Goal: Information Seeking & Learning: Learn about a topic

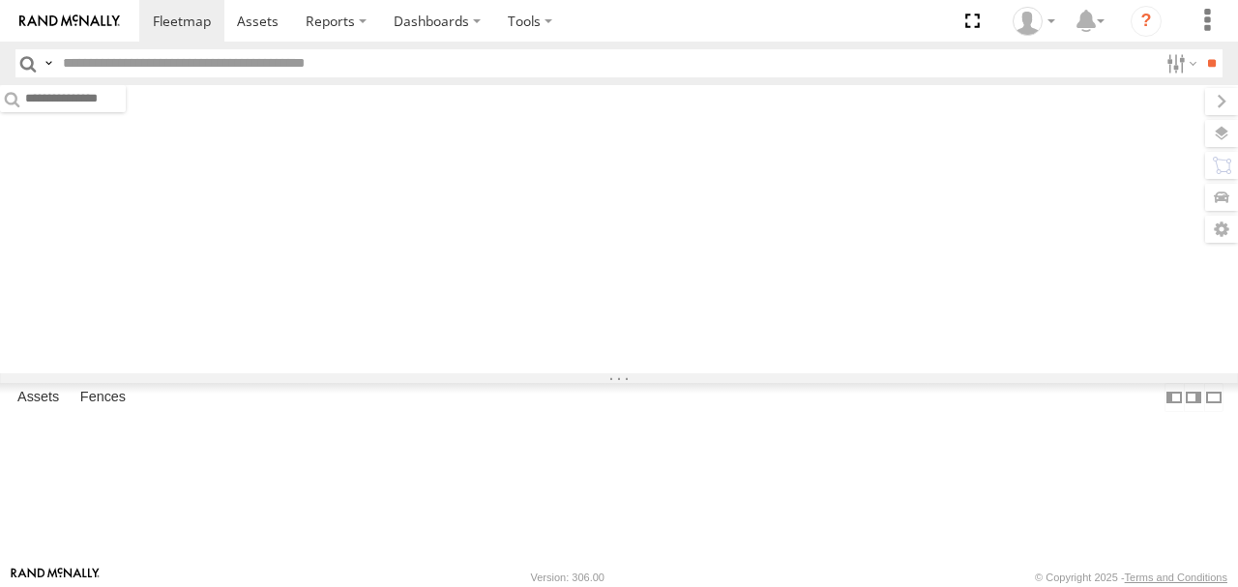
drag, startPoint x: 0, startPoint y: 0, endPoint x: 1214, endPoint y: 128, distance: 1220.7
click at [1217, 127] on label at bounding box center [1221, 133] width 33 height 27
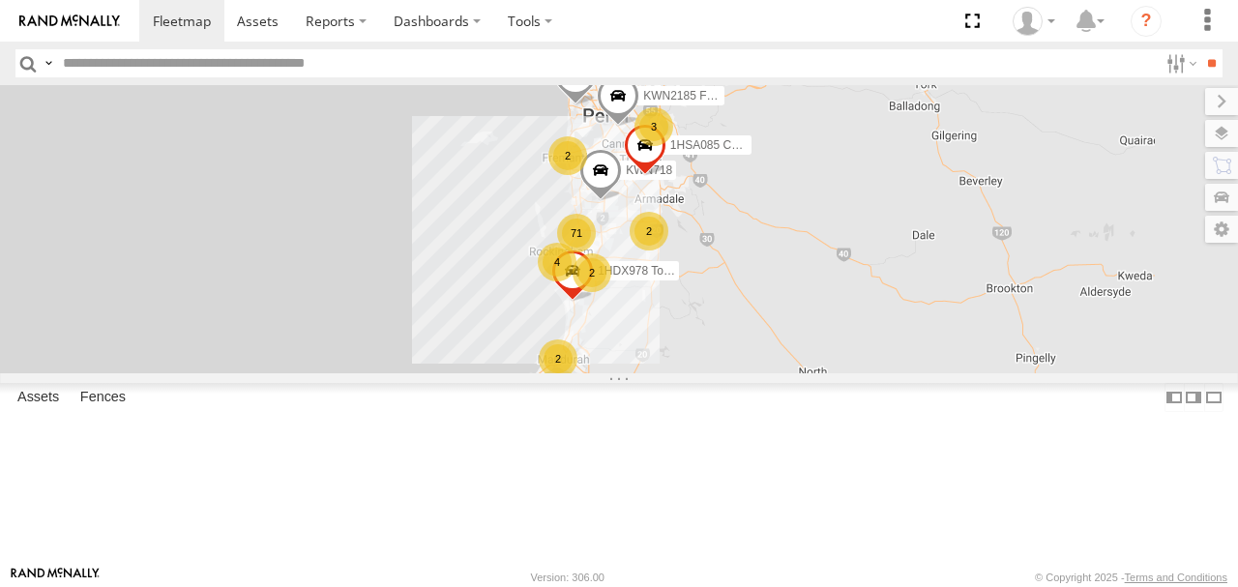
click at [0, 0] on span "Basemaps" at bounding box center [0, 0] width 0 height 0
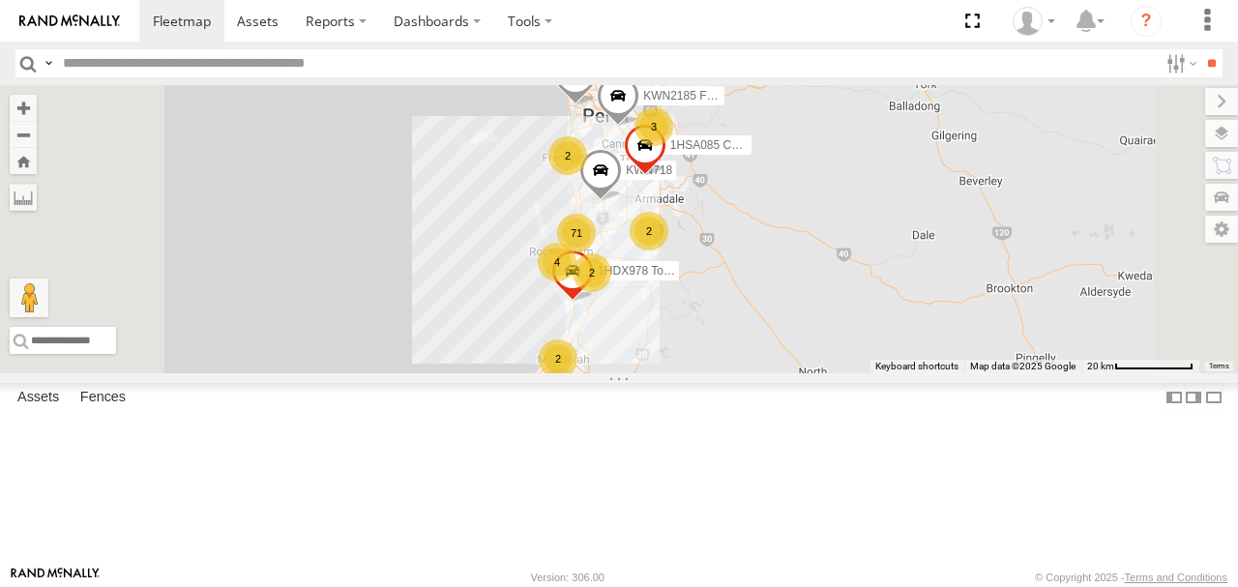
click at [0, 0] on span "Satellite + Roadmap" at bounding box center [0, 0] width 0 height 0
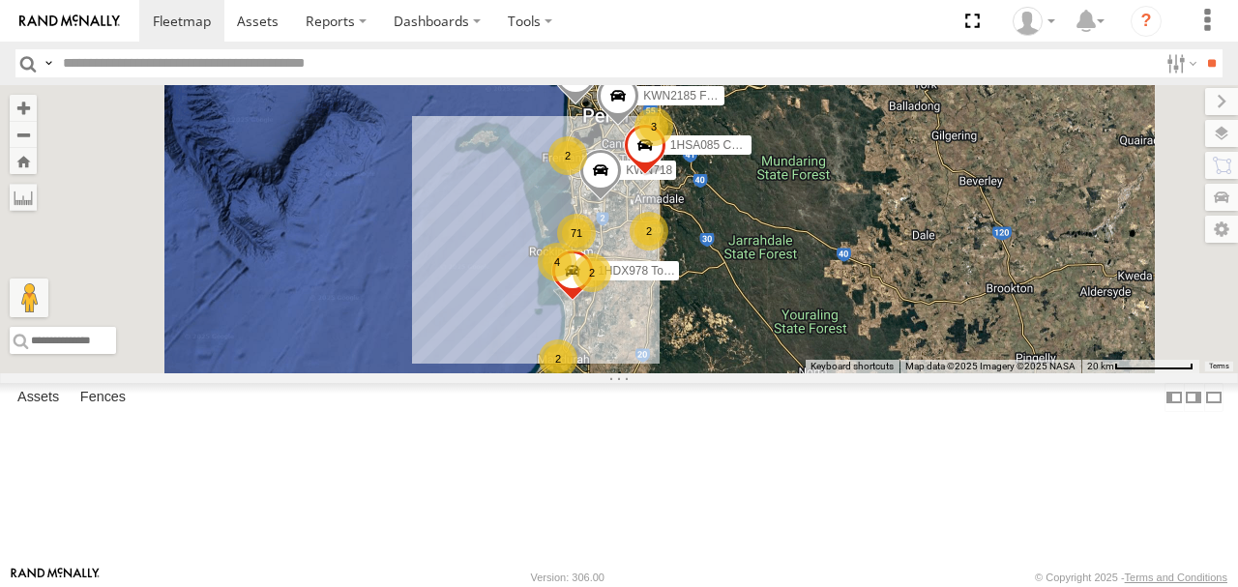
click at [1205, 105] on label at bounding box center [1221, 101] width 33 height 27
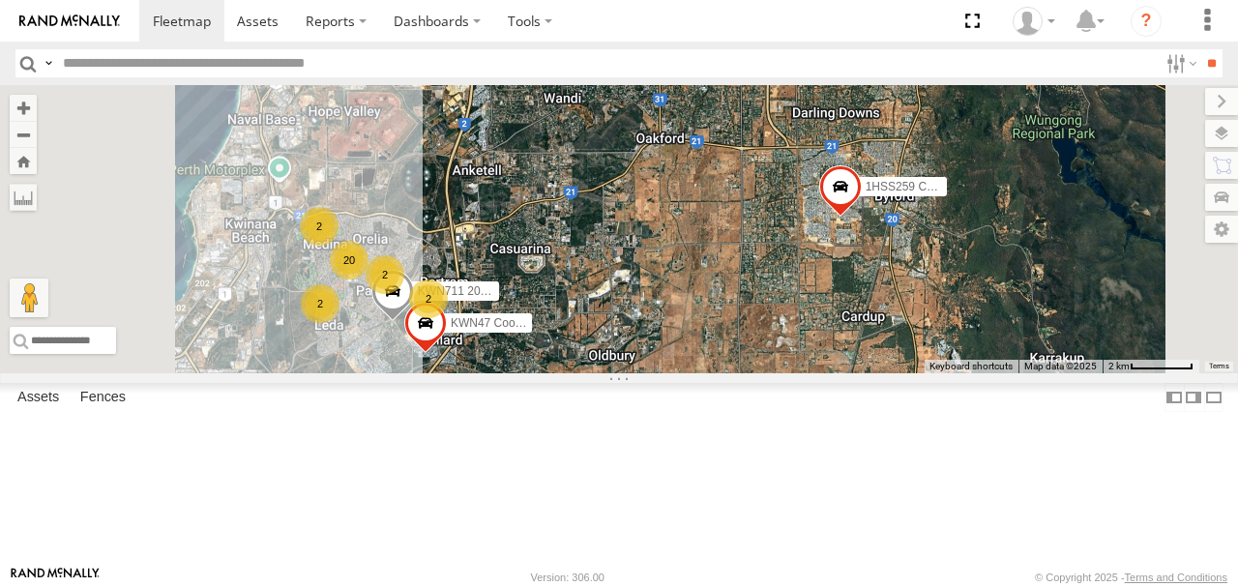
drag, startPoint x: 902, startPoint y: 296, endPoint x: 931, endPoint y: 293, distance: 29.2
click at [931, 293] on div "KWN2185 Facil. Cleaning 1HSA085 Coor. [DOMAIN_NAME] KWN718 2001087 1IFO858 1HDX…" at bounding box center [619, 229] width 1238 height 288
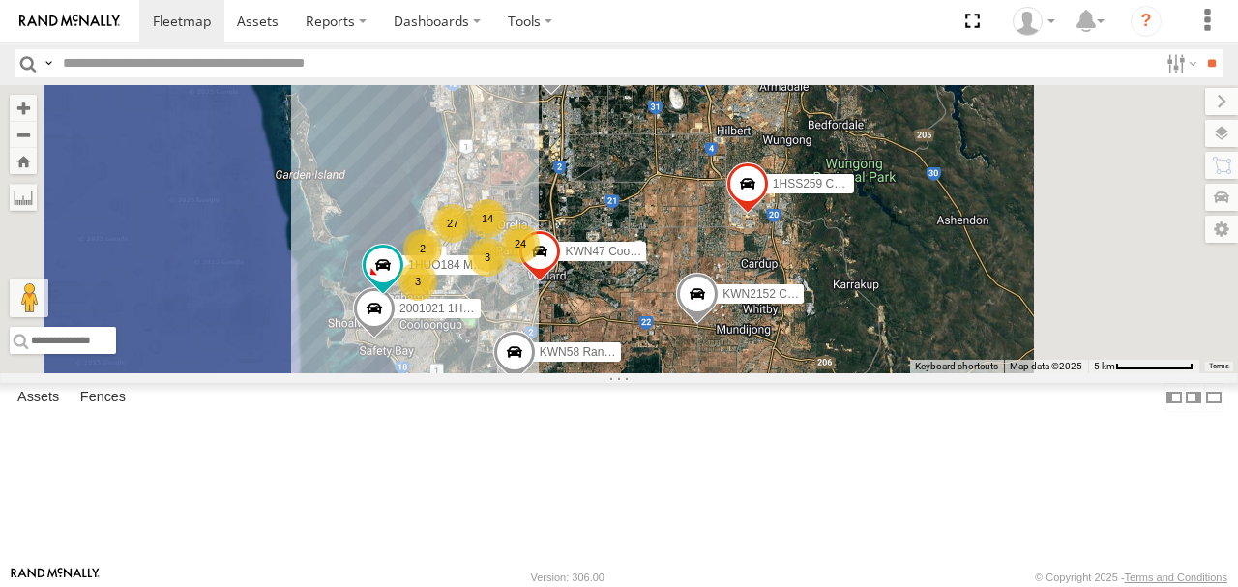
click at [873, 246] on div "KWN2185 Facil. Cleaning 1HSA085 Coor. [DOMAIN_NAME] KWN718 2001087 1IFO858 1HDX…" at bounding box center [619, 229] width 1238 height 288
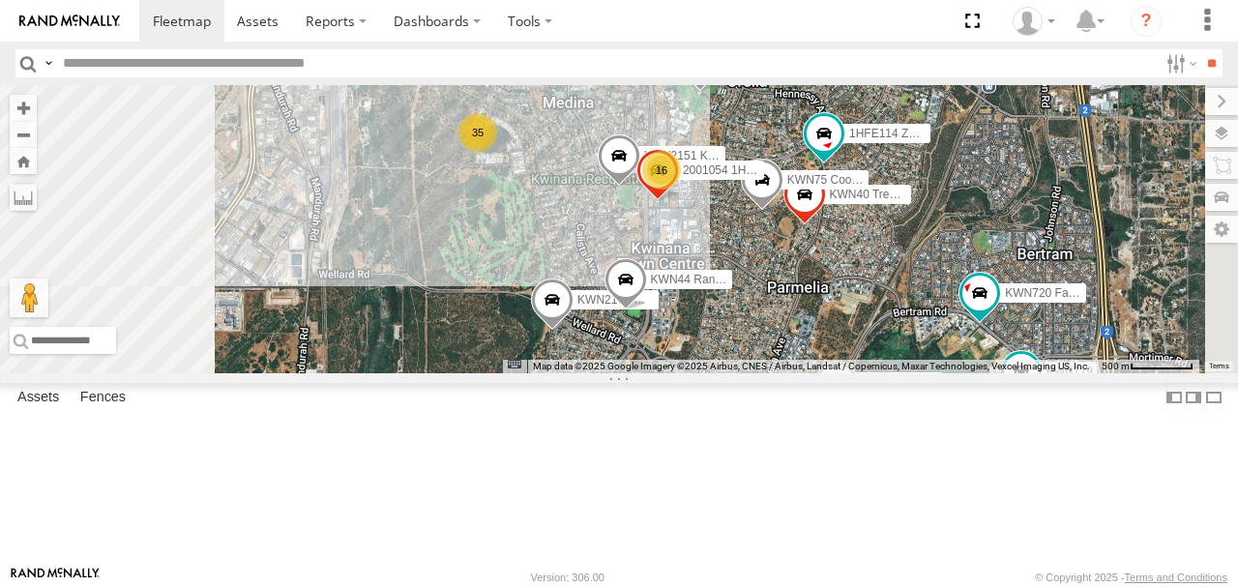
drag, startPoint x: 725, startPoint y: 307, endPoint x: 811, endPoint y: 290, distance: 87.6
click at [811, 290] on div "KWN2185 Facil. Cleaning 1HSA085 Coor. [DOMAIN_NAME] KWN718 2001087 1IFO858 1HDX…" at bounding box center [619, 229] width 1238 height 288
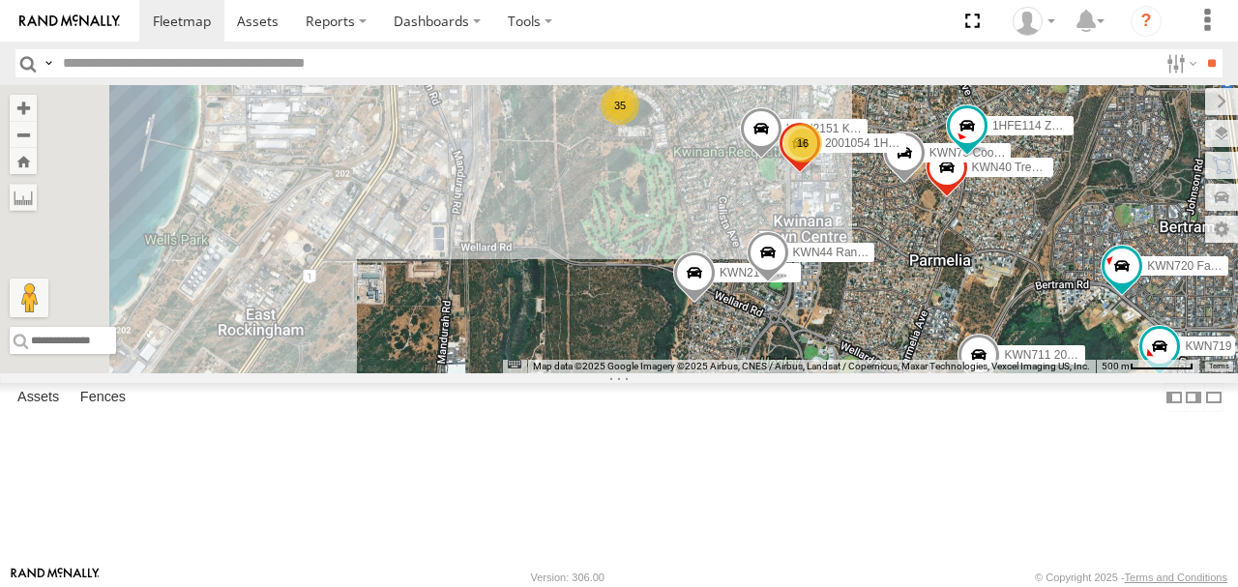
drag, startPoint x: 735, startPoint y: 289, endPoint x: 883, endPoint y: 259, distance: 151.0
click at [883, 259] on div "KWN2185 Facil. Cleaning 1HSA085 Coor. [DOMAIN_NAME] KWN718 2001087 1IFO858 1HDX…" at bounding box center [619, 229] width 1238 height 288
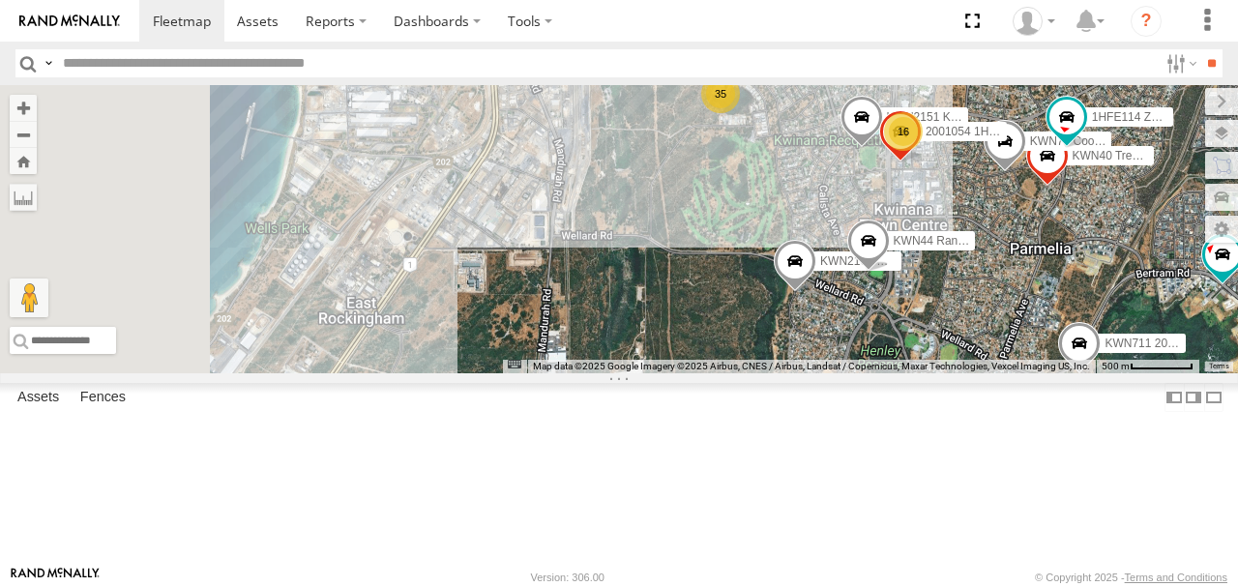
drag, startPoint x: 787, startPoint y: 284, endPoint x: 887, endPoint y: 275, distance: 100.1
click at [887, 275] on div "KWN2185 Facil. Cleaning 1HSA085 Coor. [DOMAIN_NAME] KWN718 2001087 1IFO858 1HDX…" at bounding box center [619, 229] width 1238 height 288
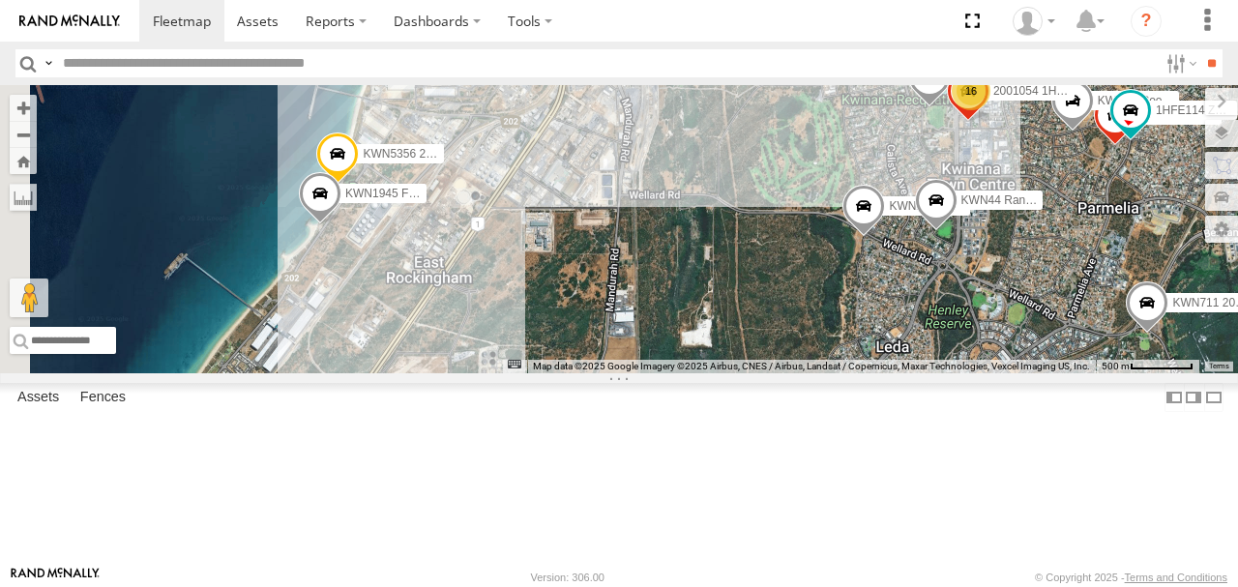
drag, startPoint x: 785, startPoint y: 314, endPoint x: 851, endPoint y: 272, distance: 78.3
click at [851, 272] on div "KWN2185 Facil. Cleaning 1HSA085 Coor. [DOMAIN_NAME] KWN718 2001087 1IFO858 1HDX…" at bounding box center [619, 229] width 1238 height 288
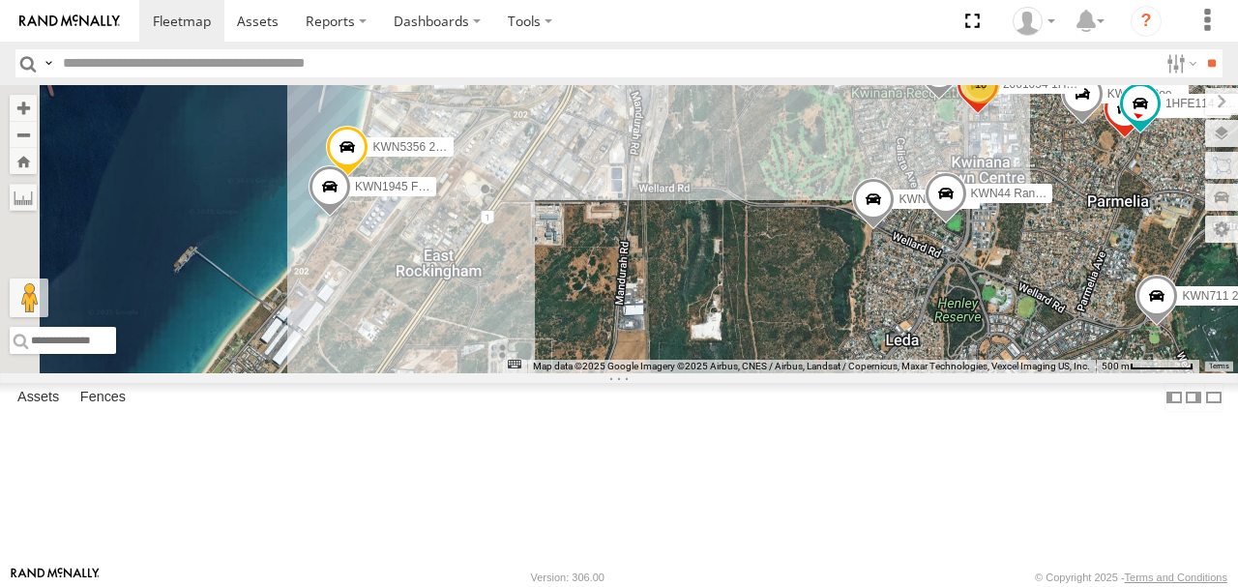
drag, startPoint x: 782, startPoint y: 294, endPoint x: 869, endPoint y: 262, distance: 92.7
click at [869, 262] on div "KWN2185 Facil. Cleaning 1HSA085 Coor. [DOMAIN_NAME] KWN718 2001087 1IFO858 1HDX…" at bounding box center [619, 229] width 1238 height 288
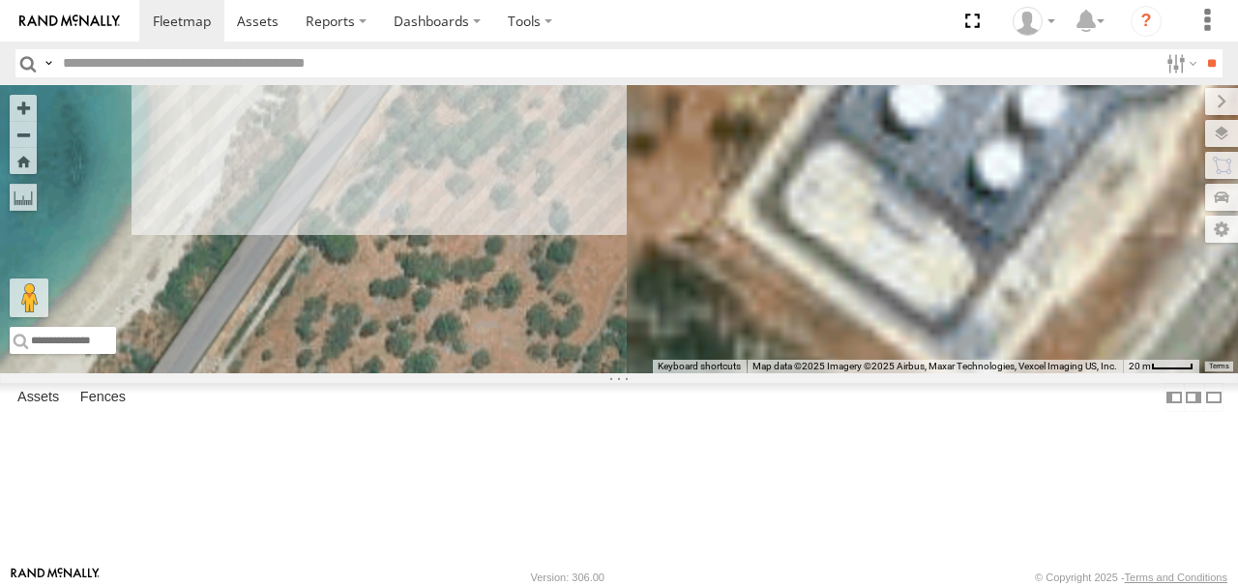
drag, startPoint x: 725, startPoint y: 248, endPoint x: 897, endPoint y: 217, distance: 174.9
click at [897, 217] on div "KWN2185 Facil. Cleaning 1HSA085 Coor. [DOMAIN_NAME] KWN718 2001087 1IFO858 1HDX…" at bounding box center [619, 229] width 1238 height 288
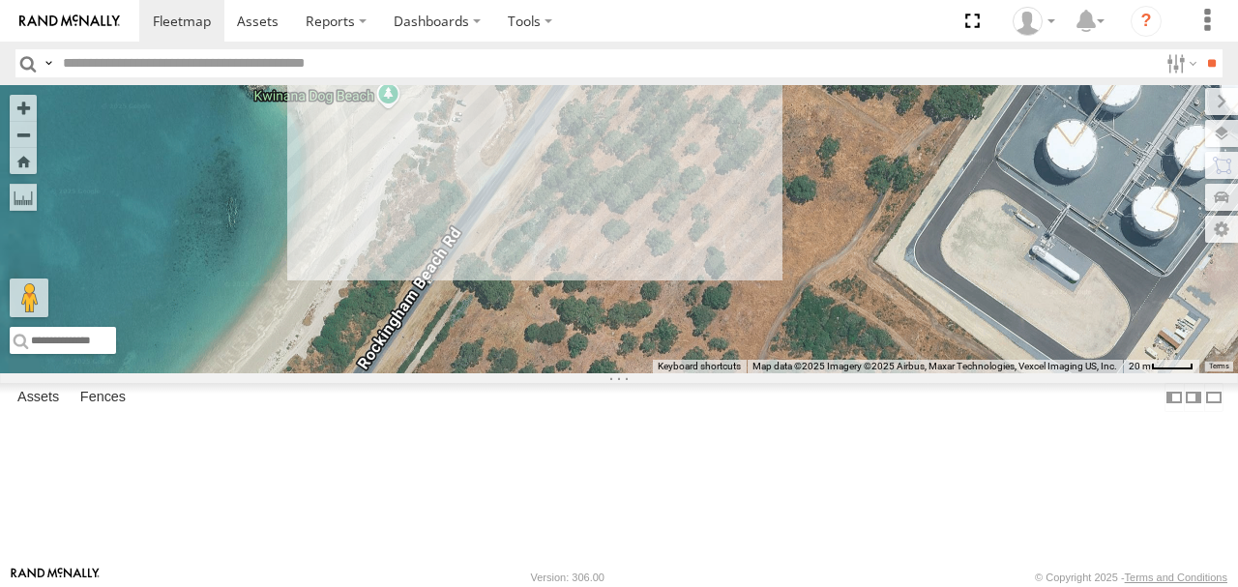
drag, startPoint x: 830, startPoint y: 244, endPoint x: 843, endPoint y: 317, distance: 74.6
click at [843, 317] on div "KWN2185 Facil. Cleaning 1HSA085 Coor. [DOMAIN_NAME] KWN718 2001087 1IFO858 1HDX…" at bounding box center [619, 229] width 1238 height 288
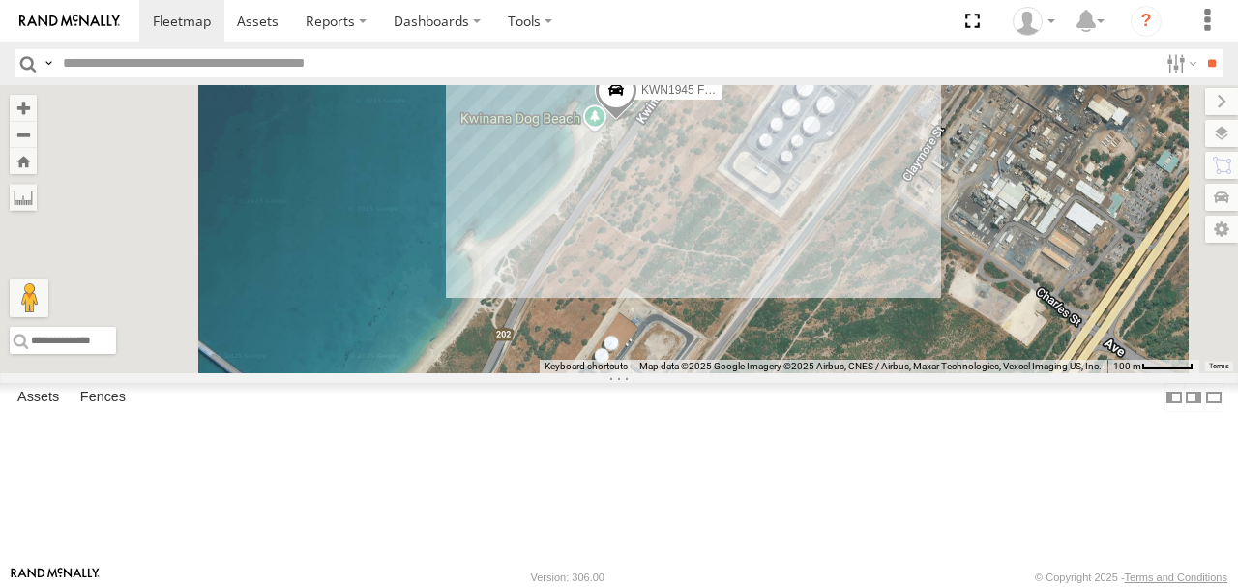
drag, startPoint x: 896, startPoint y: 226, endPoint x: 884, endPoint y: 215, distance: 16.4
click at [884, 215] on div "KWN2185 Facil. Cleaning 1HSA085 Coor. [DOMAIN_NAME] KWN718 2001087 1IFO858 1HDX…" at bounding box center [619, 229] width 1238 height 288
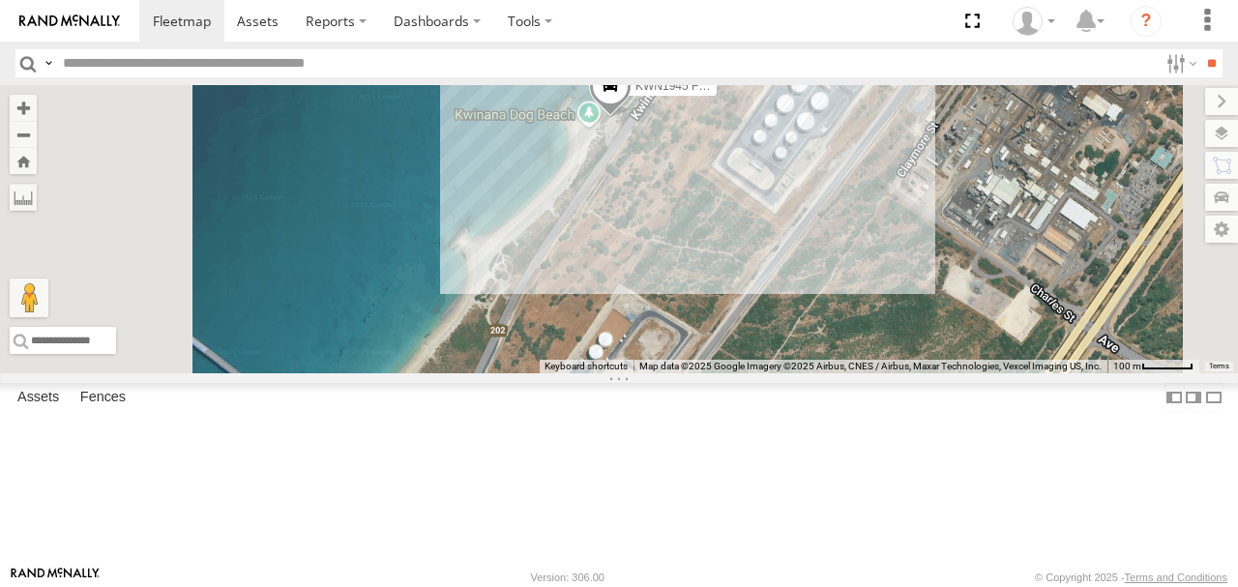
click at [632, 117] on span at bounding box center [610, 91] width 43 height 52
click at [636, 95] on label at bounding box center [618, 88] width 38 height 14
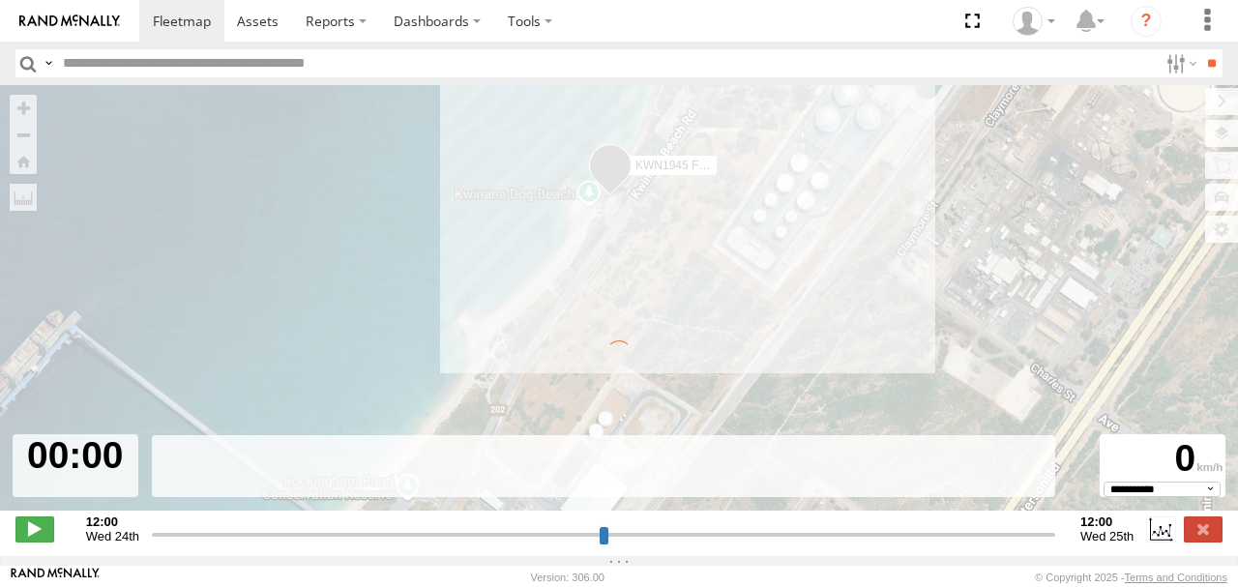
click at [37, 538] on span at bounding box center [34, 529] width 39 height 25
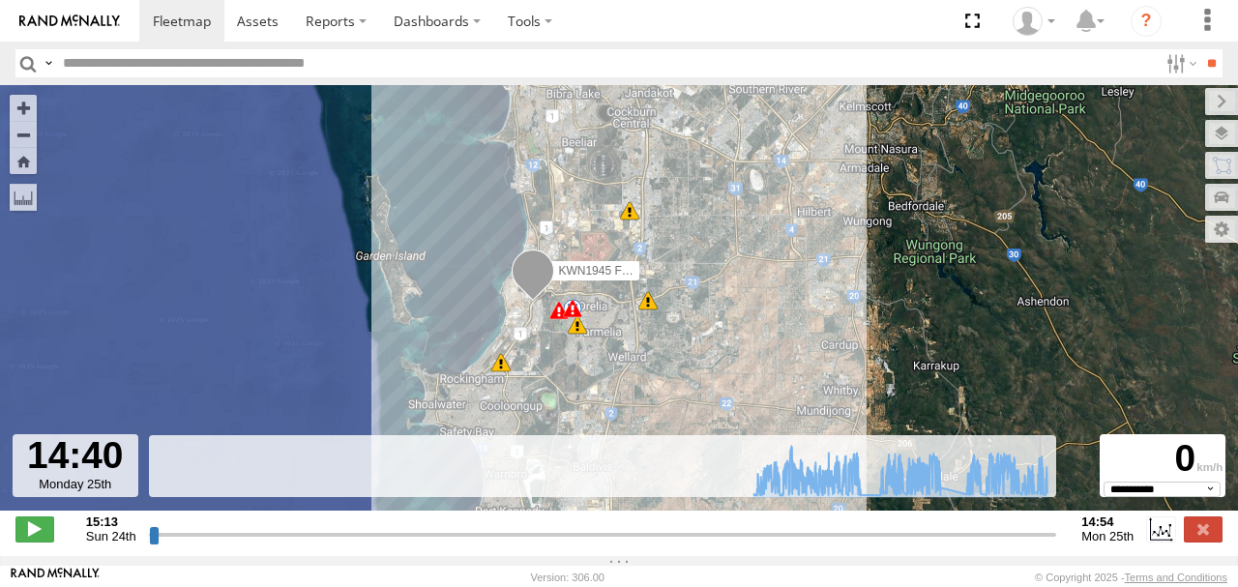
drag, startPoint x: 154, startPoint y: 544, endPoint x: 1042, endPoint y: 493, distance: 889.4
click at [1042, 525] on input "range" at bounding box center [603, 534] width 908 height 18
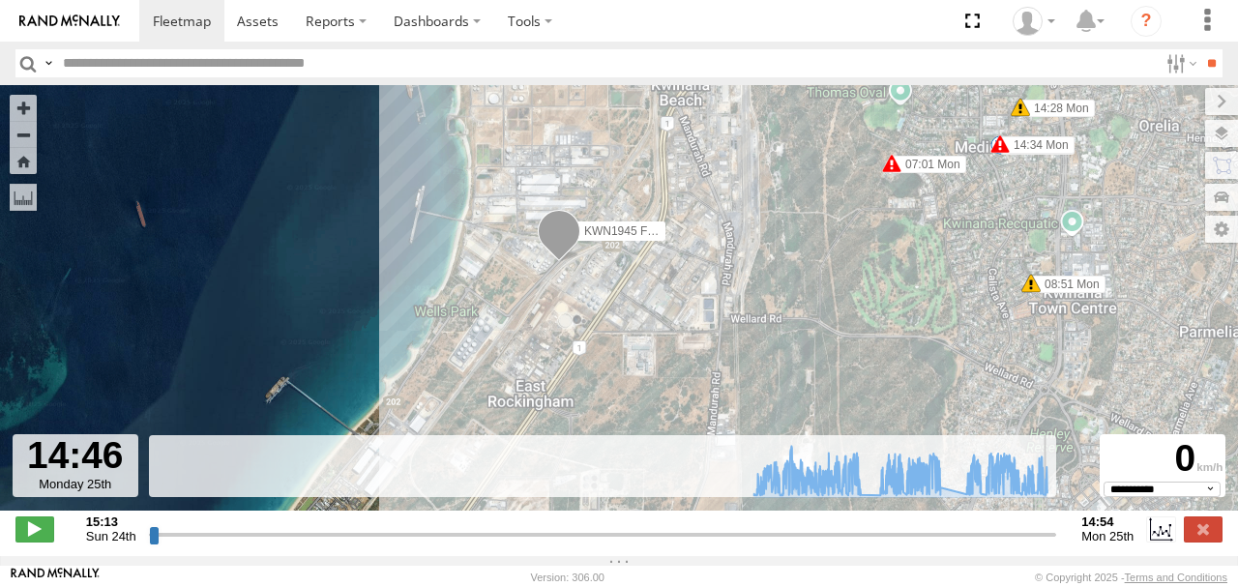
drag, startPoint x: 520, startPoint y: 344, endPoint x: 553, endPoint y: 257, distance: 93.1
click at [553, 257] on div "KWN1945 Flocon 07:01 Mon 09:27 Mon 13:36 Mon 13:52 Mon 14:30 Mon 14:34 Mon 08:5…" at bounding box center [619, 308] width 1238 height 446
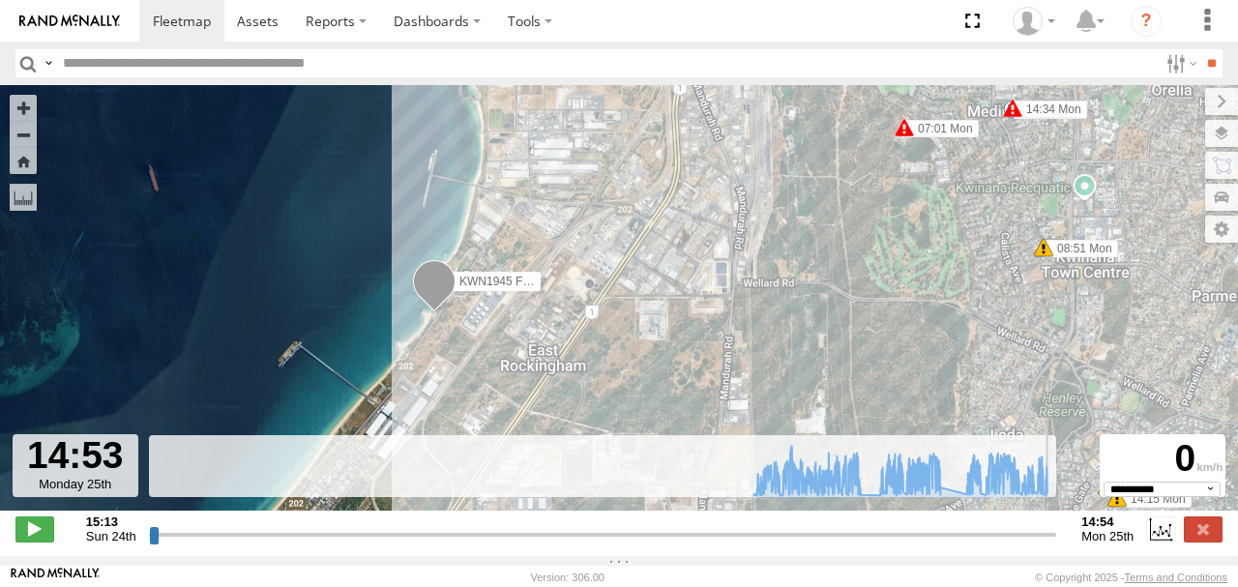
type input "**********"
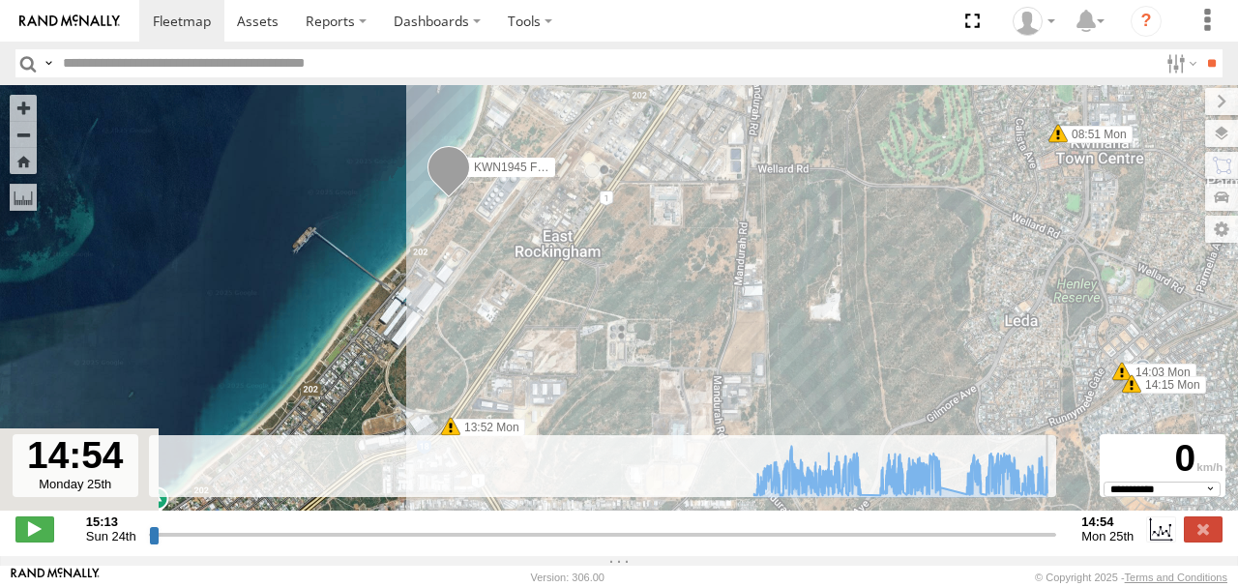
drag, startPoint x: 586, startPoint y: 367, endPoint x: 603, endPoint y: 211, distance: 156.6
click at [602, 214] on div "KWN1945 Flocon 07:01 Mon 09:27 Mon 13:36 Mon 13:52 Mon 14:30 Mon 14:34 Mon 08:5…" at bounding box center [619, 308] width 1238 height 446
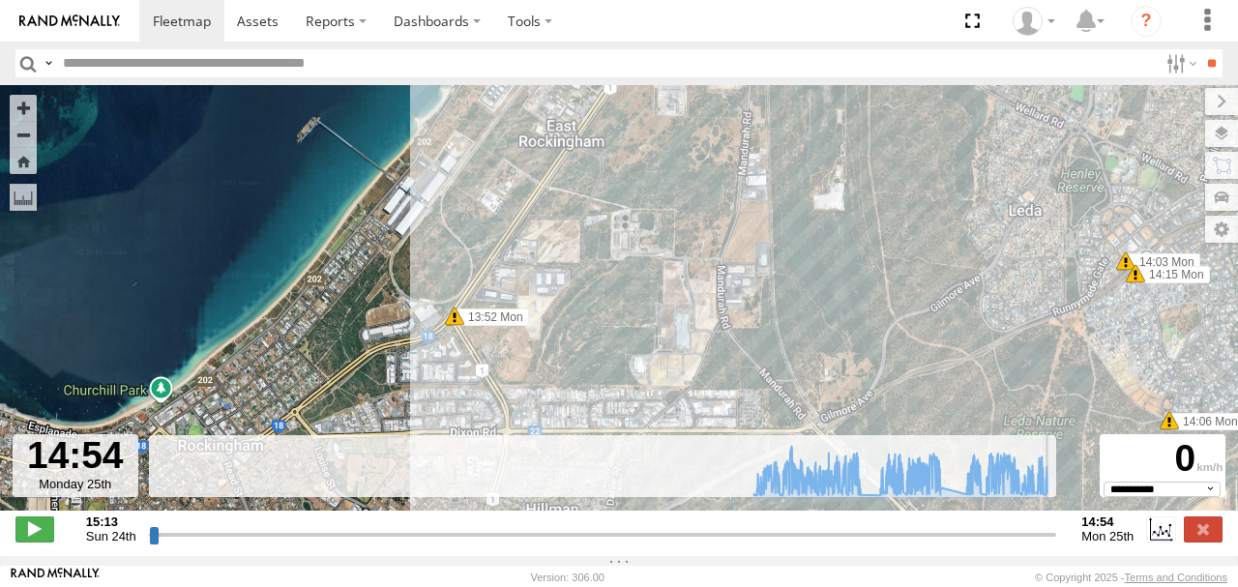
drag, startPoint x: 599, startPoint y: 279, endPoint x: 602, endPoint y: 213, distance: 65.8
click at [602, 213] on div "KWN1945 Flocon 07:01 Mon 09:27 Mon 13:36 Mon 13:52 Mon 14:30 Mon 14:34 Mon 08:5…" at bounding box center [619, 308] width 1238 height 446
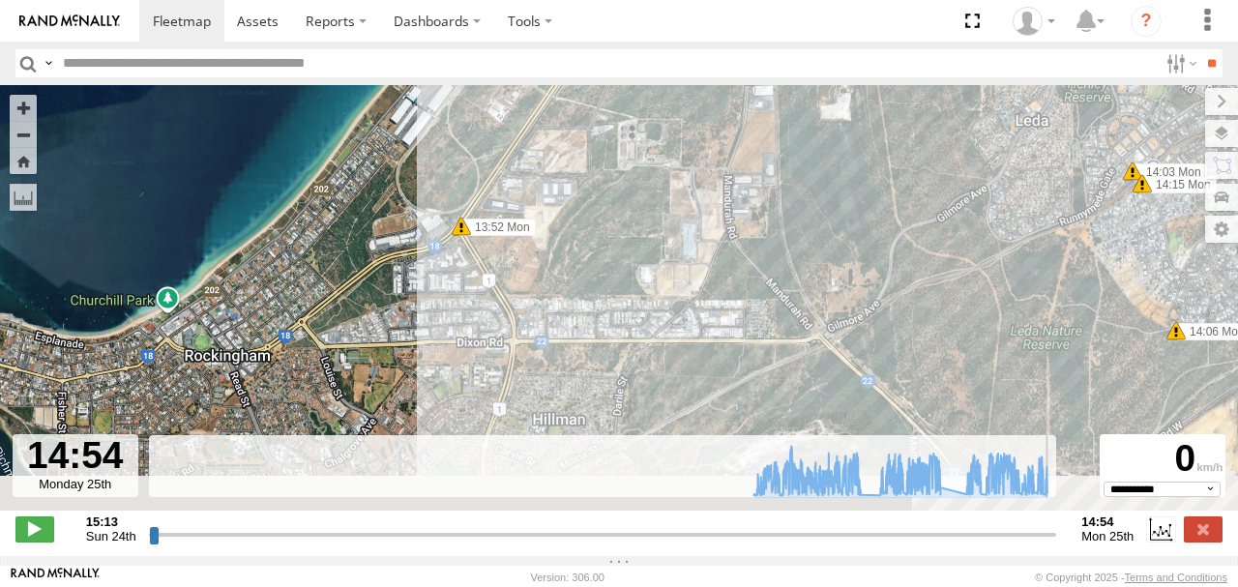
drag, startPoint x: 574, startPoint y: 293, endPoint x: 576, endPoint y: 257, distance: 35.8
click at [576, 257] on div "KWN1945 Flocon 07:01 Mon 09:27 Mon 13:36 Mon 13:52 Mon 14:30 Mon 14:34 Mon 08:5…" at bounding box center [619, 308] width 1238 height 446
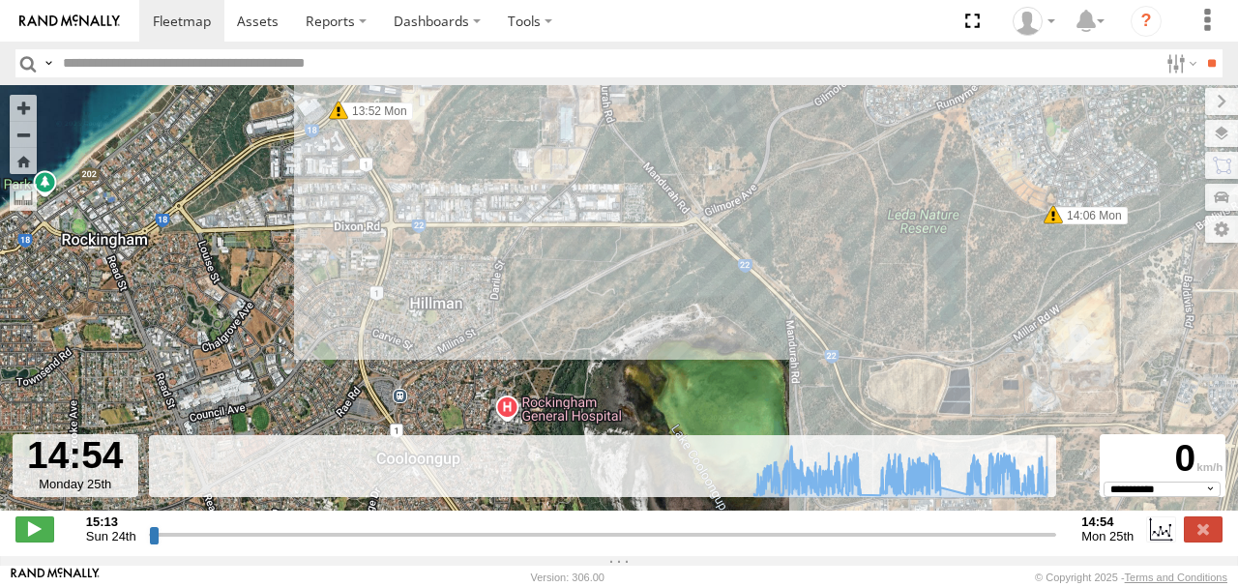
drag, startPoint x: 681, startPoint y: 307, endPoint x: 527, endPoint y: 172, distance: 204.3
click at [527, 172] on div "KWN1945 Flocon 07:01 Mon 09:27 Mon 13:36 Mon 13:52 Mon 14:30 Mon 14:34 Mon 08:5…" at bounding box center [619, 308] width 1238 height 446
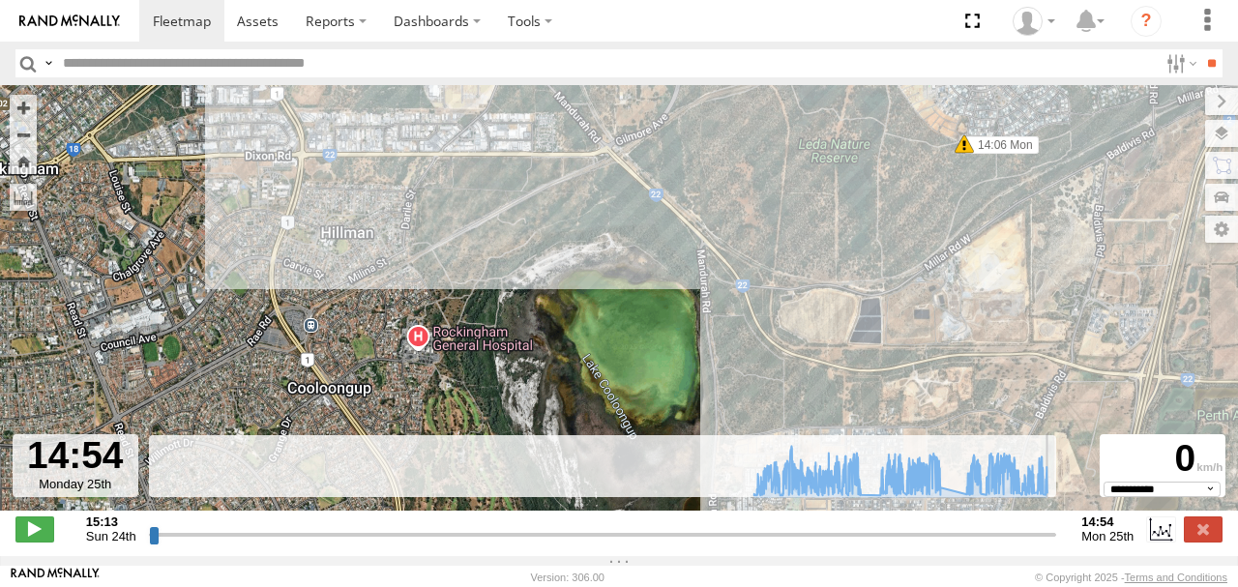
drag, startPoint x: 688, startPoint y: 290, endPoint x: 522, endPoint y: 214, distance: 182.2
click at [522, 214] on div "KWN1945 Flocon 07:01 Mon 09:27 Mon 13:36 Mon 13:52 Mon 14:30 Mon 14:34 Mon 08:5…" at bounding box center [619, 308] width 1238 height 446
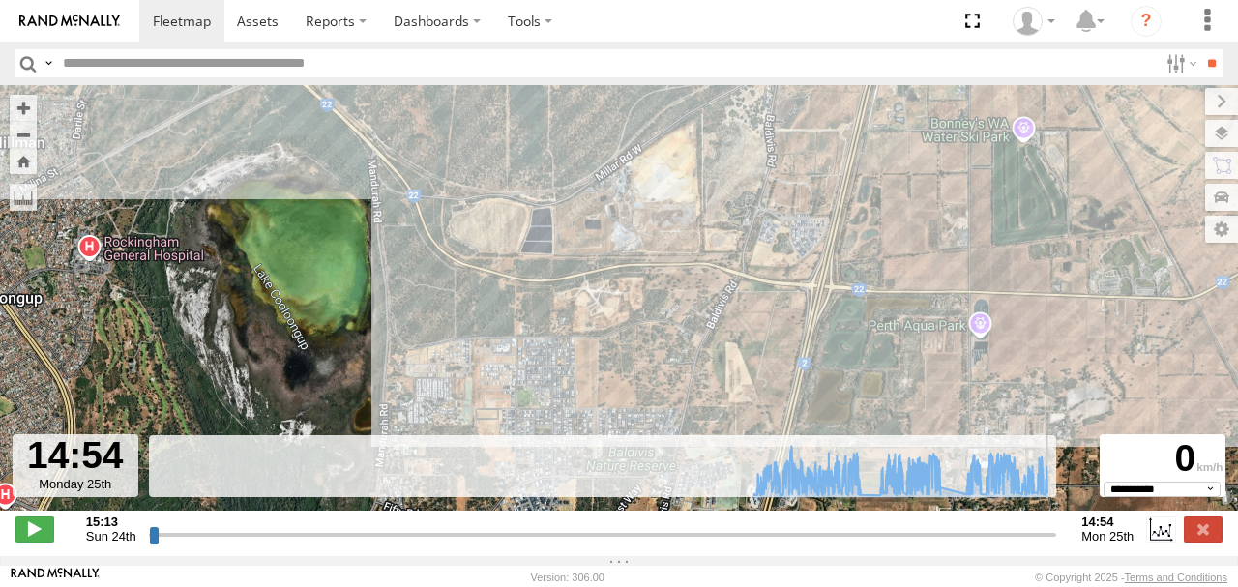
drag, startPoint x: 797, startPoint y: 230, endPoint x: 525, endPoint y: 230, distance: 271.8
click at [525, 230] on div "KWN1945 Flocon 07:01 Mon 09:27 Mon 13:36 Mon 13:52 Mon 14:30 Mon 14:34 Mon 08:5…" at bounding box center [619, 308] width 1238 height 446
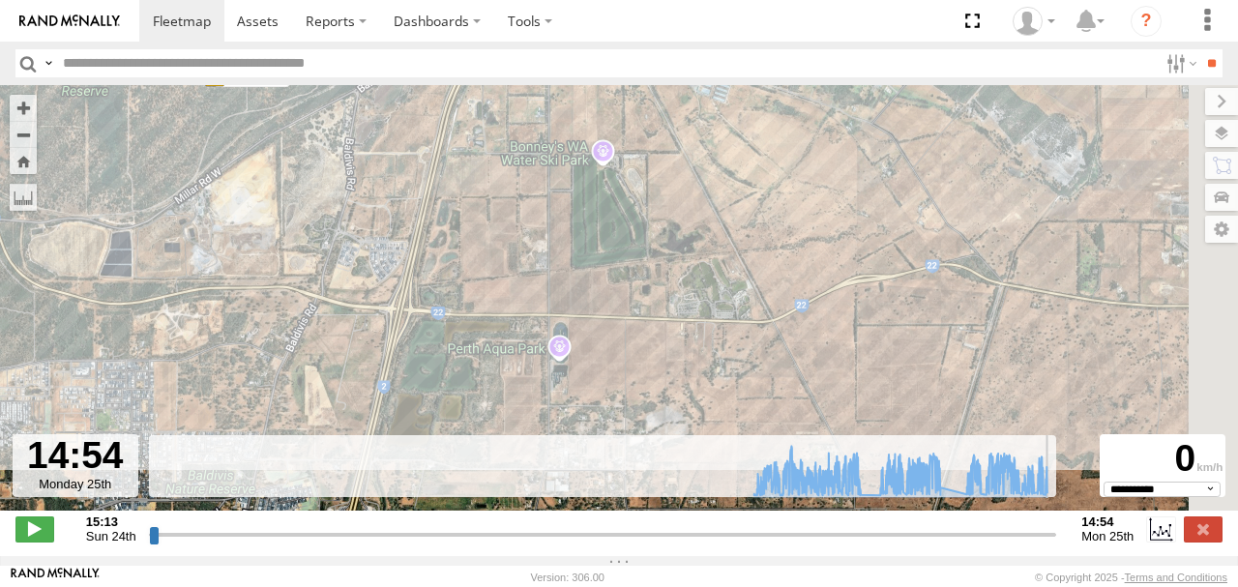
drag, startPoint x: 727, startPoint y: 234, endPoint x: 505, endPoint y: 256, distance: 223.6
click at [505, 256] on div "KWN1945 Flocon 07:01 Mon 09:27 Mon 13:36 Mon 13:52 Mon 14:30 Mon 14:34 Mon 08:5…" at bounding box center [619, 308] width 1238 height 446
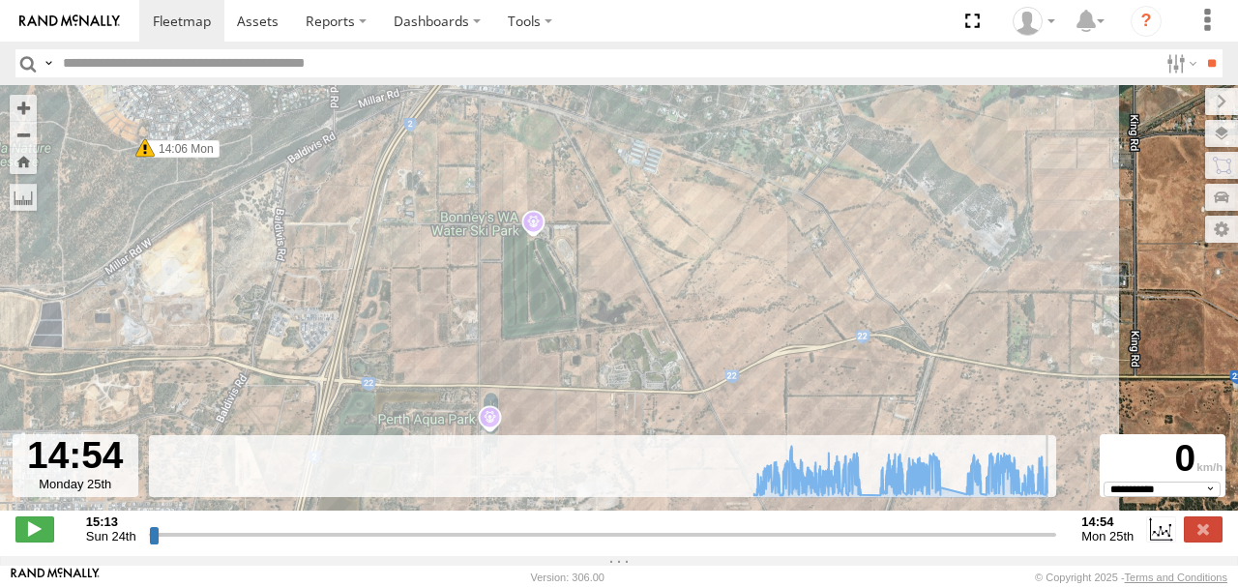
drag, startPoint x: 710, startPoint y: 269, endPoint x: 639, endPoint y: 325, distance: 90.2
click at [639, 325] on div "KWN1945 Flocon 07:01 Mon 09:27 Mon 13:36 Mon 13:52 Mon 14:30 Mon 14:34 Mon 08:5…" at bounding box center [619, 308] width 1238 height 446
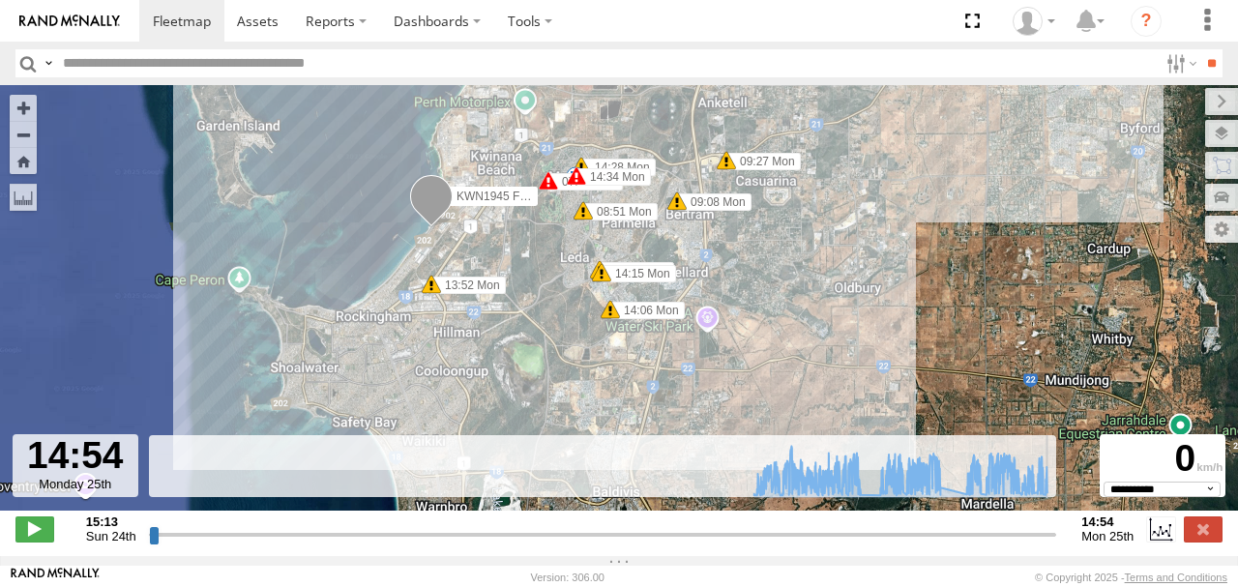
drag, startPoint x: 753, startPoint y: 219, endPoint x: 756, endPoint y: 320, distance: 101.6
click at [756, 322] on div "KWN1945 Flocon 07:01 Mon 09:27 Mon 13:36 Mon 13:52 Mon 14:30 Mon 14:34 Mon 08:5…" at bounding box center [619, 308] width 1238 height 446
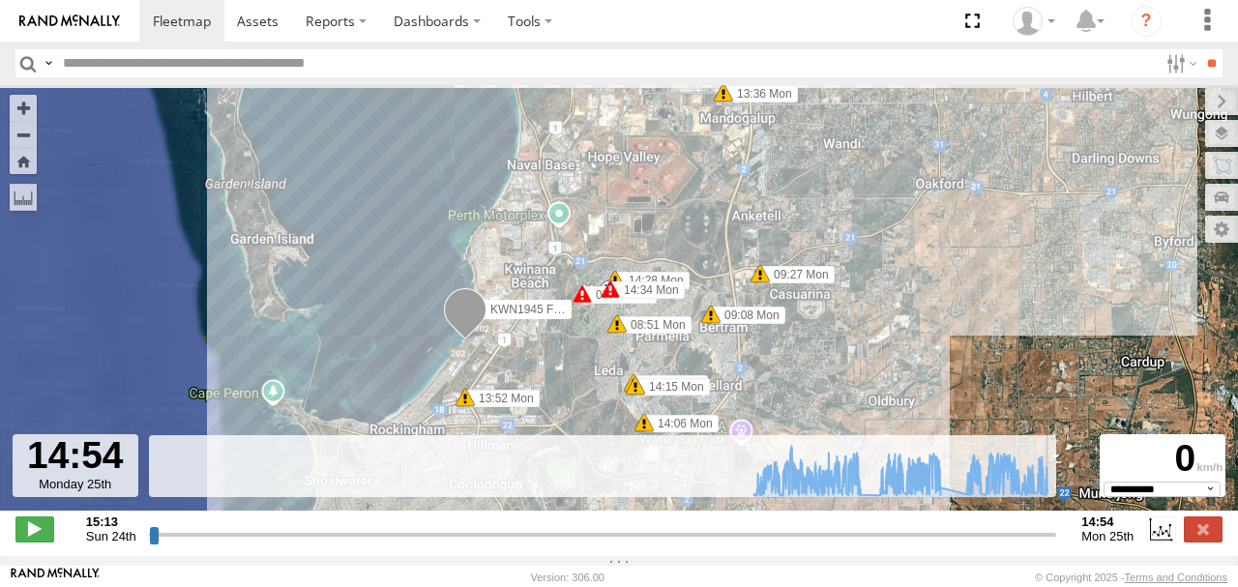
drag, startPoint x: 769, startPoint y: 260, endPoint x: 802, endPoint y: 344, distance: 90.4
click at [802, 344] on div "KWN1945 Flocon 07:01 Mon 09:27 Mon 13:36 Mon 13:52 Mon 14:30 Mon 14:34 Mon 08:5…" at bounding box center [619, 308] width 1238 height 446
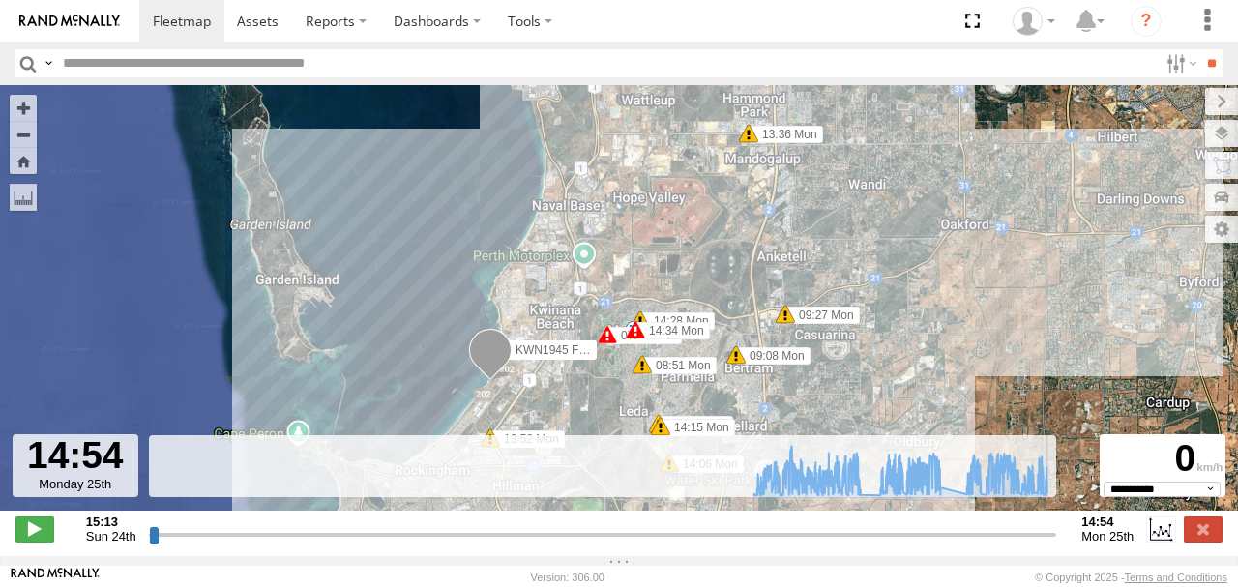
drag, startPoint x: 810, startPoint y: 238, endPoint x: 848, endPoint y: 295, distance: 69.0
click at [848, 295] on div "KWN1945 Flocon 07:01 Mon 09:27 Mon 13:36 Mon 13:52 Mon 14:30 Mon 14:34 Mon 08:5…" at bounding box center [619, 308] width 1238 height 446
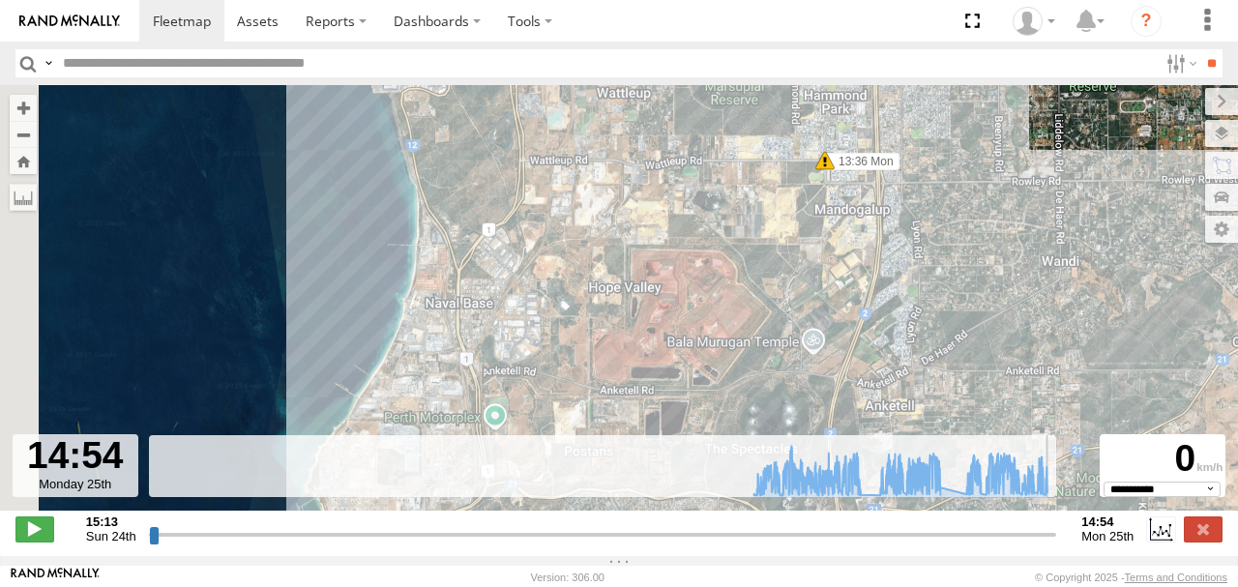
drag, startPoint x: 716, startPoint y: 259, endPoint x: 809, endPoint y: 378, distance: 150.9
click at [809, 378] on div "KWN1945 Flocon 07:01 Mon 09:27 Mon 13:36 Mon 13:52 Mon 14:30 Mon 14:34 Mon 08:5…" at bounding box center [619, 308] width 1238 height 446
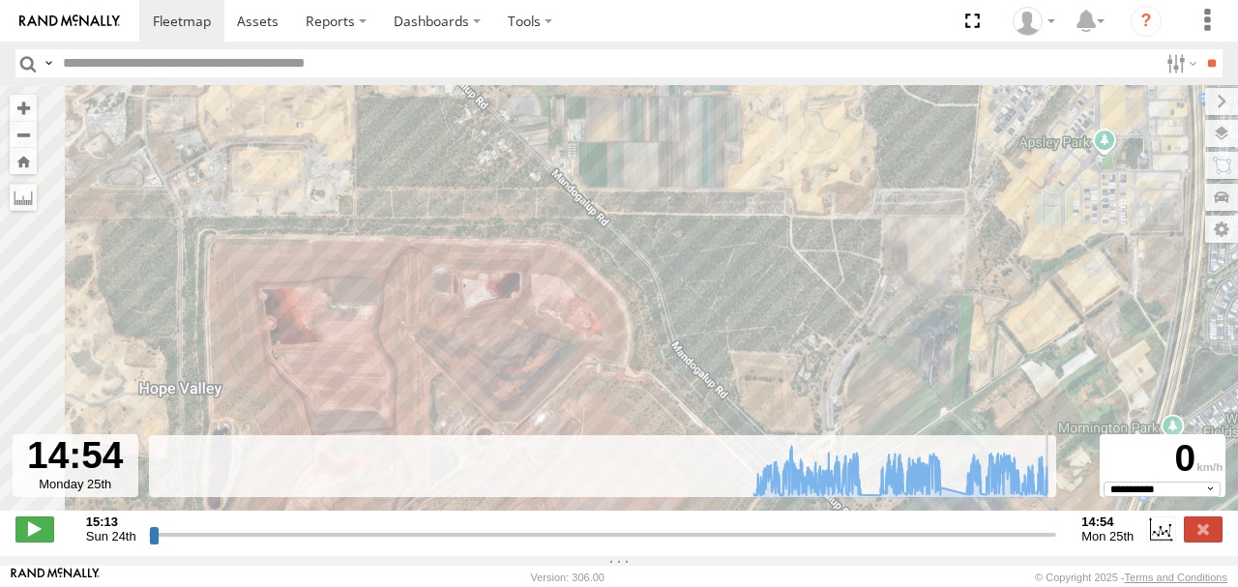
drag, startPoint x: 645, startPoint y: 292, endPoint x: 762, endPoint y: 281, distance: 117.5
click at [762, 281] on div "KWN1945 Flocon 07:01 Mon 09:27 Mon 13:36 Mon 13:52 Mon 14:30 Mon 14:34 Mon 08:5…" at bounding box center [619, 308] width 1238 height 446
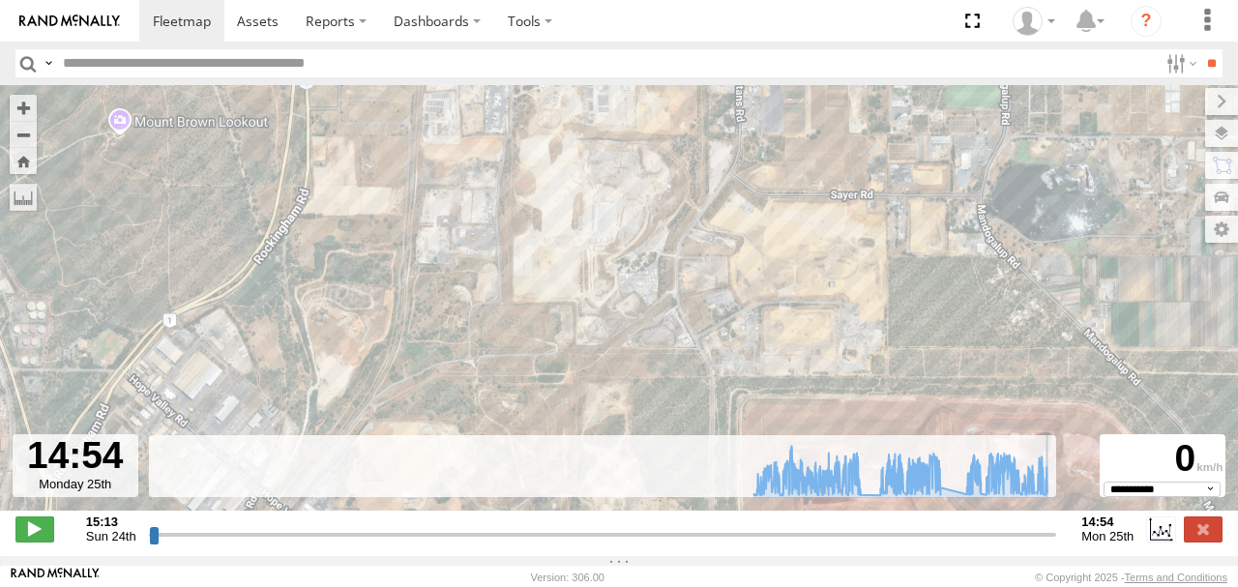
drag, startPoint x: 460, startPoint y: 259, endPoint x: 884, endPoint y: 420, distance: 453.1
click at [884, 420] on div "KWN1945 Flocon 07:01 Mon 09:27 Mon 13:36 Mon 13:52 Mon 14:30 Mon 14:34 Mon 08:5…" at bounding box center [619, 308] width 1238 height 446
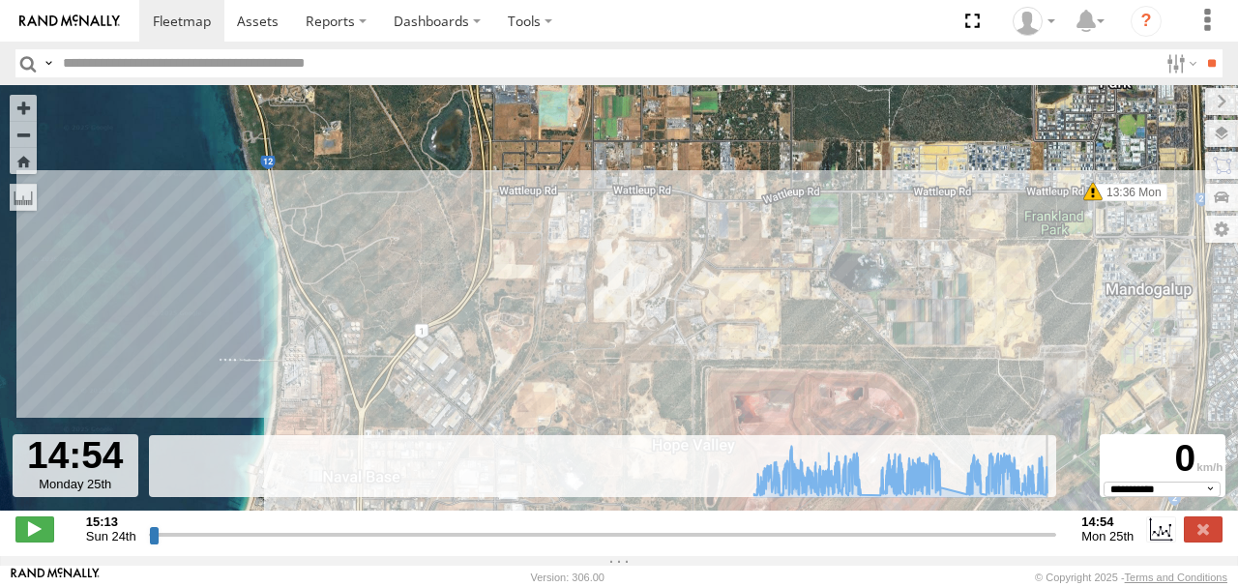
drag, startPoint x: 818, startPoint y: 251, endPoint x: 734, endPoint y: 265, distance: 85.2
click at [734, 265] on div "KWN1945 Flocon 07:01 Mon 09:27 Mon 13:36 Mon 13:52 Mon 14:30 Mon 14:34 Mon 08:5…" at bounding box center [619, 308] width 1238 height 446
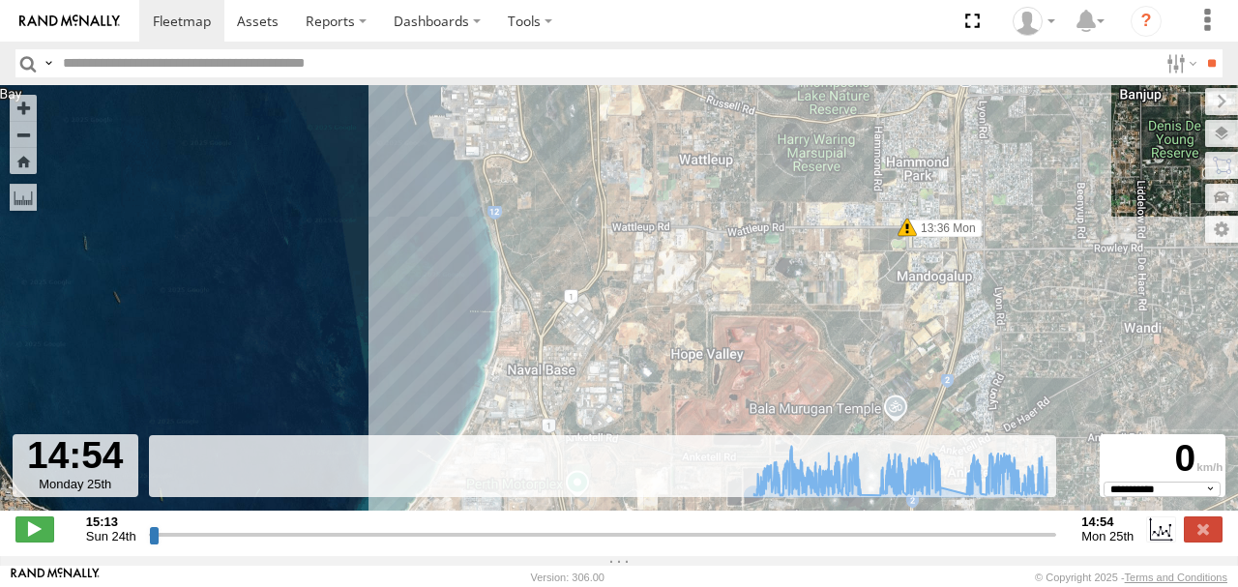
click at [1203, 531] on label at bounding box center [1203, 529] width 39 height 25
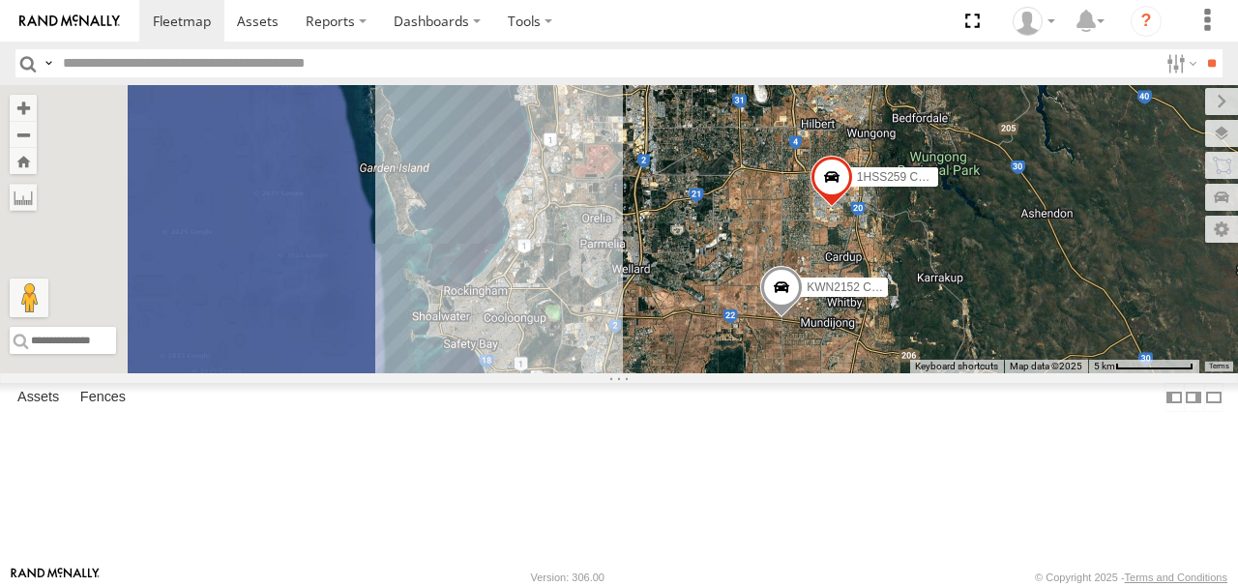
drag, startPoint x: 738, startPoint y: 327, endPoint x: 1263, endPoint y: 325, distance: 525.2
click at [1237, 325] on html at bounding box center [619, 293] width 1238 height 587
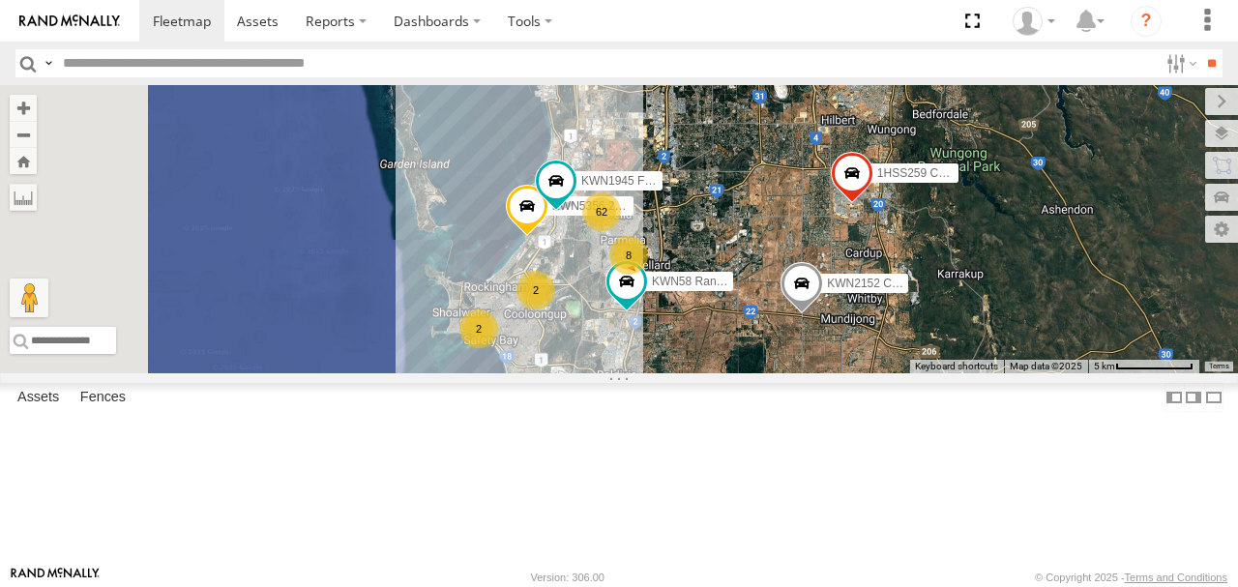
drag, startPoint x: 784, startPoint y: 380, endPoint x: 828, endPoint y: 374, distance: 43.9
click at [828, 373] on div "KWN2185 Facil. Cleaning 1HSA085 Coor. [DOMAIN_NAME] KWN718 2001087 1IFO858 1HDX…" at bounding box center [619, 229] width 1238 height 288
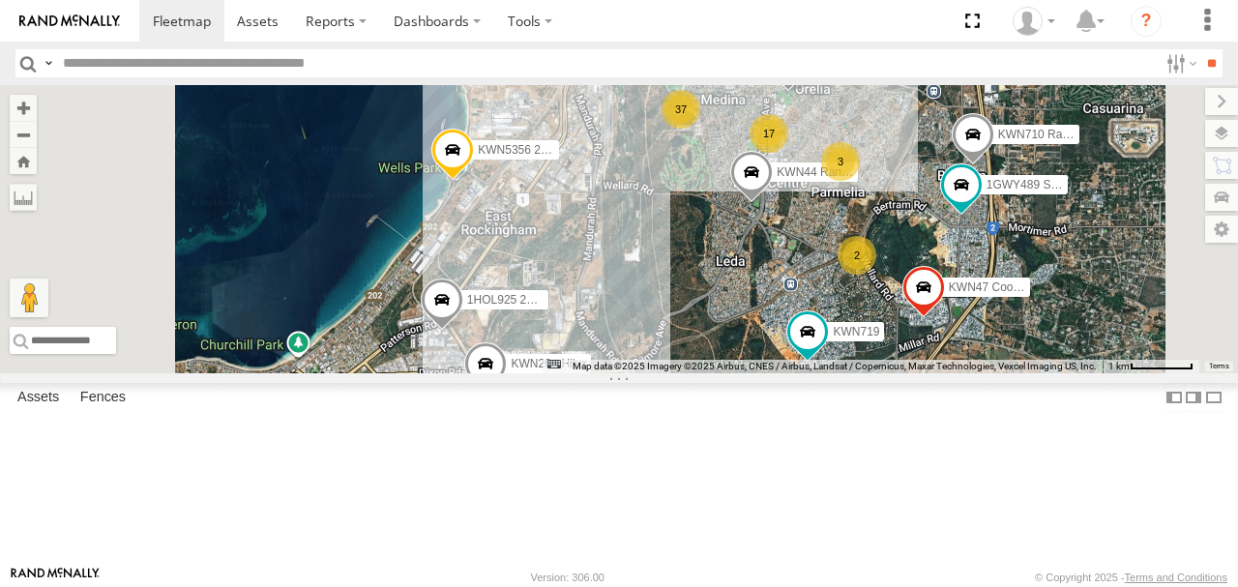
drag, startPoint x: 818, startPoint y: 316, endPoint x: 818, endPoint y: 354, distance: 37.7
click at [818, 354] on div "KWN2185 Facil. Cleaning 1HSA085 Coor. [DOMAIN_NAME] KWN718 2001087 1IFO858 1HDX…" at bounding box center [619, 229] width 1238 height 288
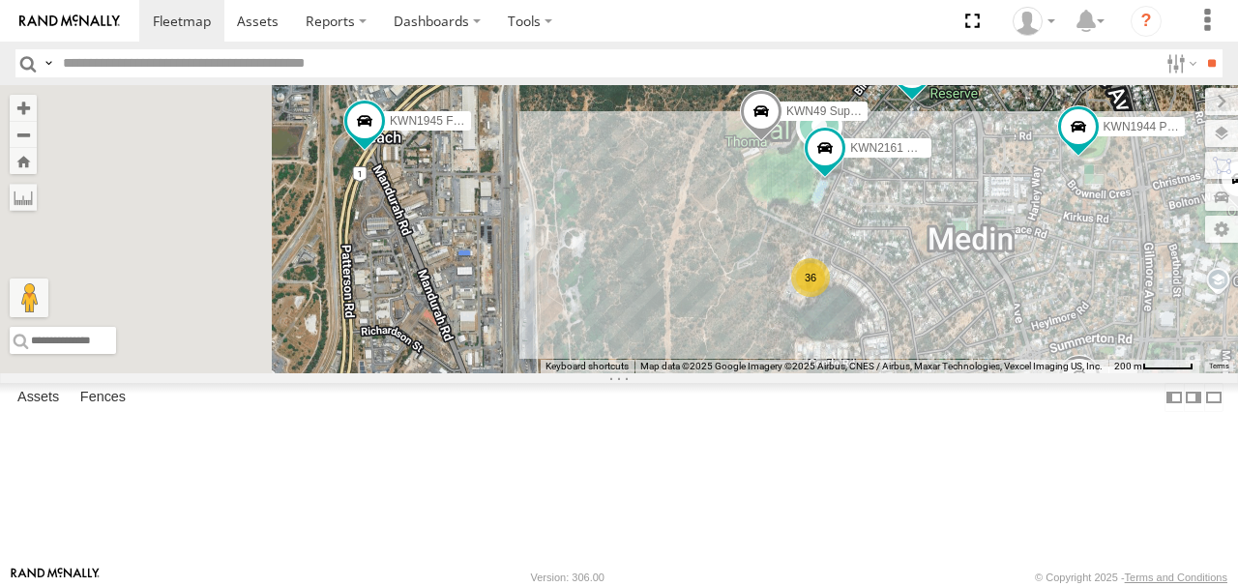
drag, startPoint x: 751, startPoint y: 256, endPoint x: 785, endPoint y: 288, distance: 47.2
click at [797, 304] on div "KWN2185 Facil. Cleaning 1HSA085 Coor. [DOMAIN_NAME] KWN718 2001087 1IFO858 1HDX…" at bounding box center [619, 229] width 1238 height 288
